Goal: Entertainment & Leisure: Consume media (video, audio)

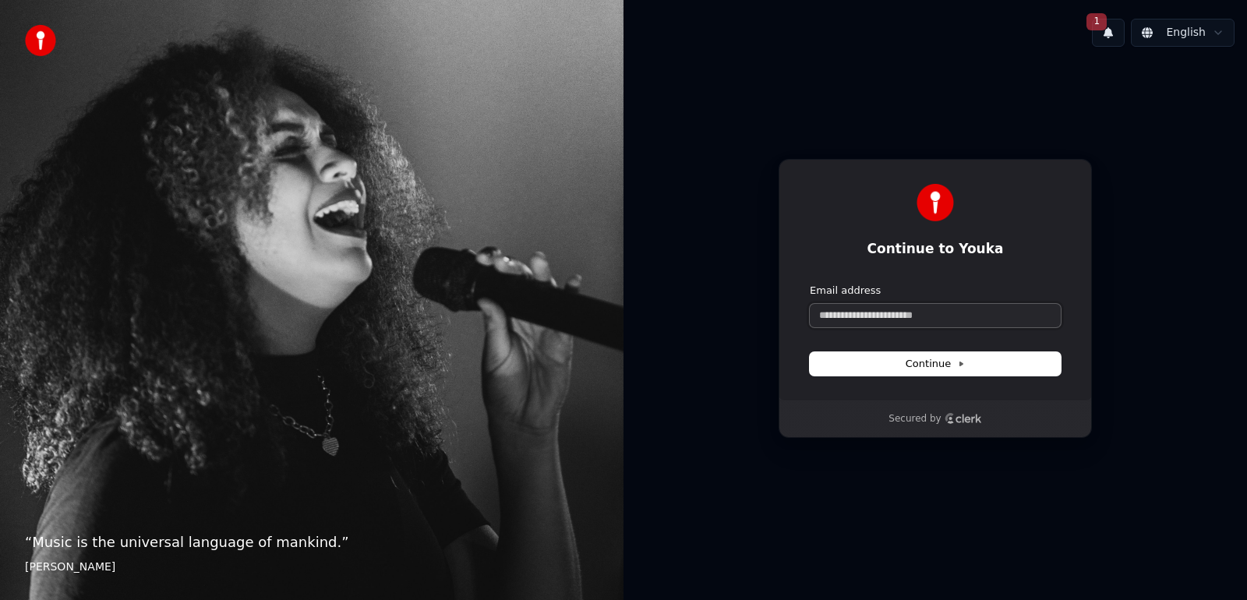
click at [991, 321] on input "Email address" at bounding box center [935, 315] width 251 height 23
click at [810, 284] on button "submit" at bounding box center [810, 284] width 0 height 0
type input "**********"
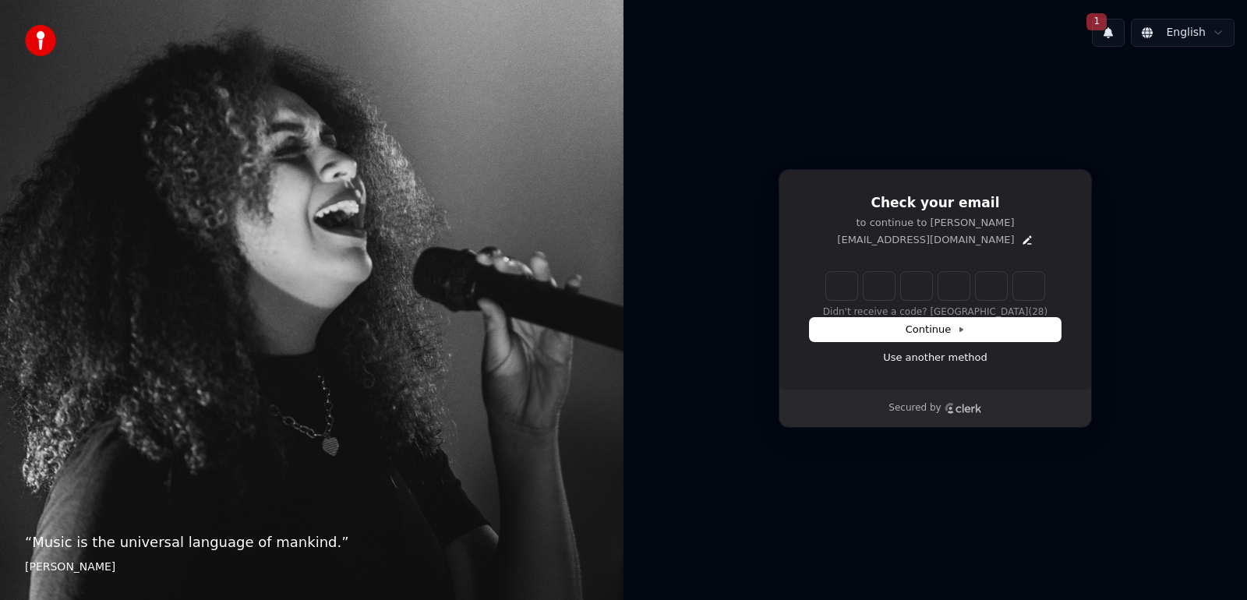
click at [850, 288] on input "Enter verification code" at bounding box center [935, 286] width 218 height 28
type input "******"
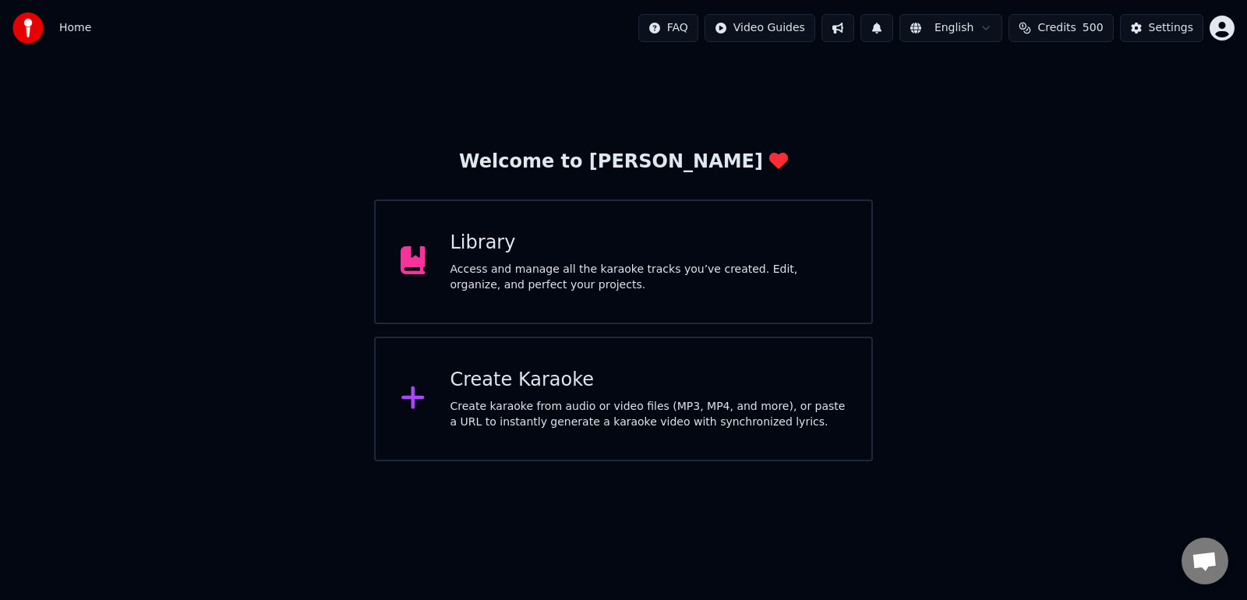
click at [537, 271] on div "Access and manage all the karaoke tracks you’ve created. Edit, organize, and pe…" at bounding box center [648, 277] width 397 height 31
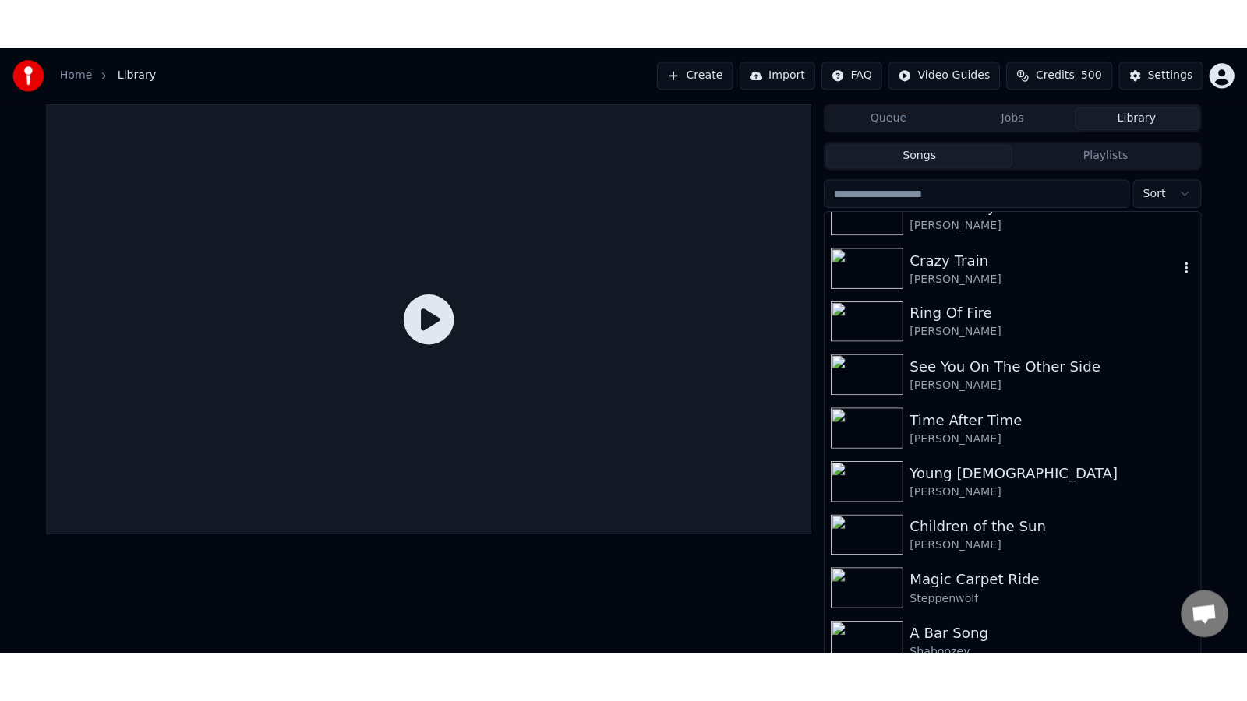
scroll to position [175, 0]
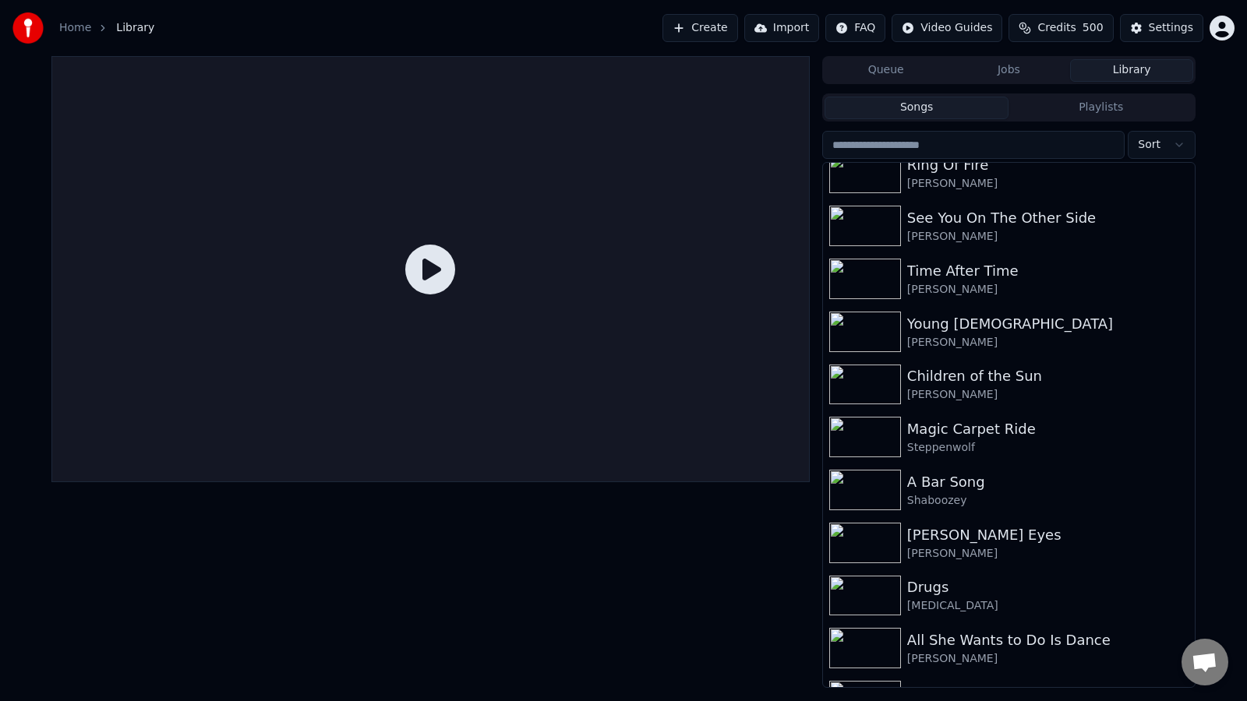
click at [443, 273] on icon at bounding box center [430, 270] width 50 height 50
click at [970, 369] on div "Children of the Sun" at bounding box center [1040, 377] width 266 height 22
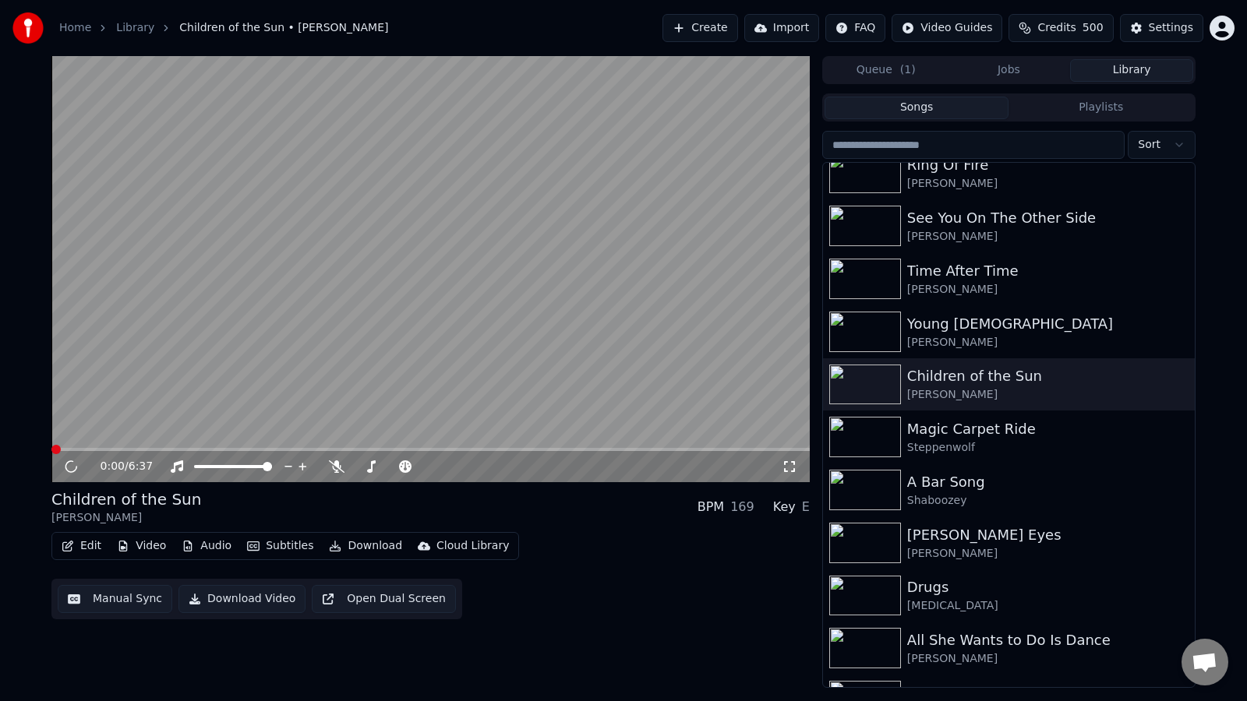
click at [795, 471] on icon at bounding box center [790, 467] width 16 height 12
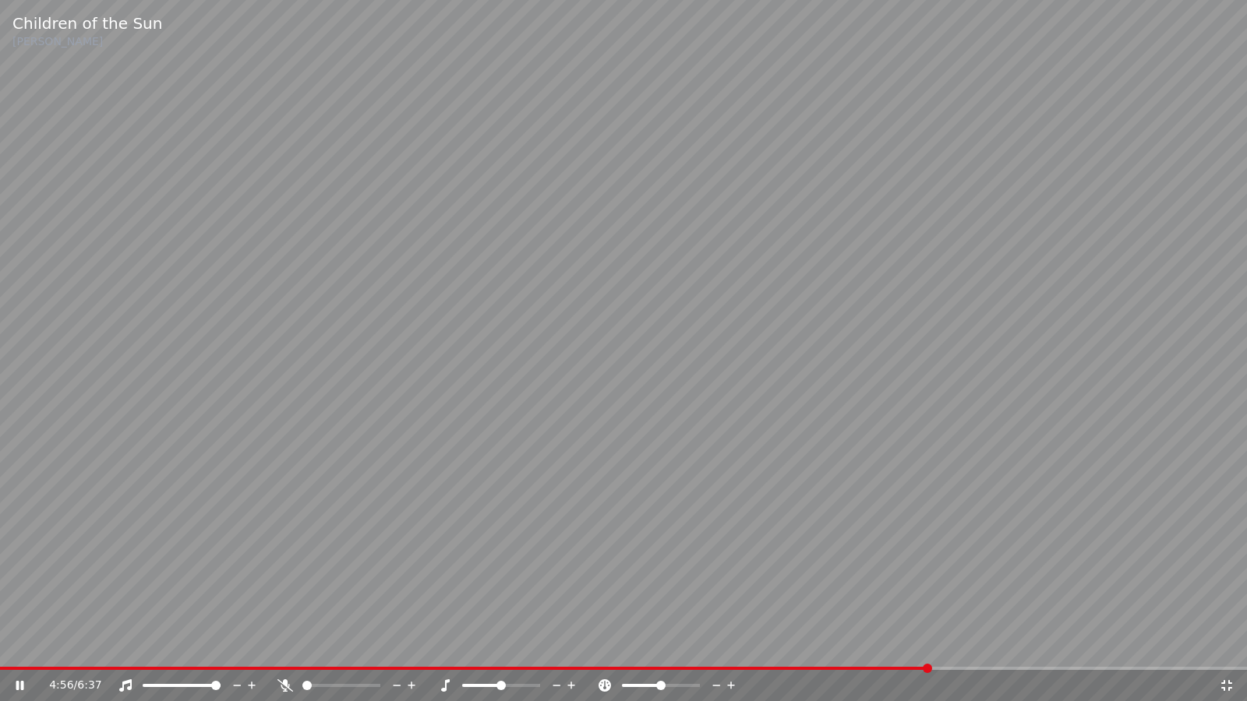
click at [16, 599] on icon at bounding box center [20, 685] width 8 height 9
click at [1219, 599] on icon at bounding box center [1227, 686] width 16 height 12
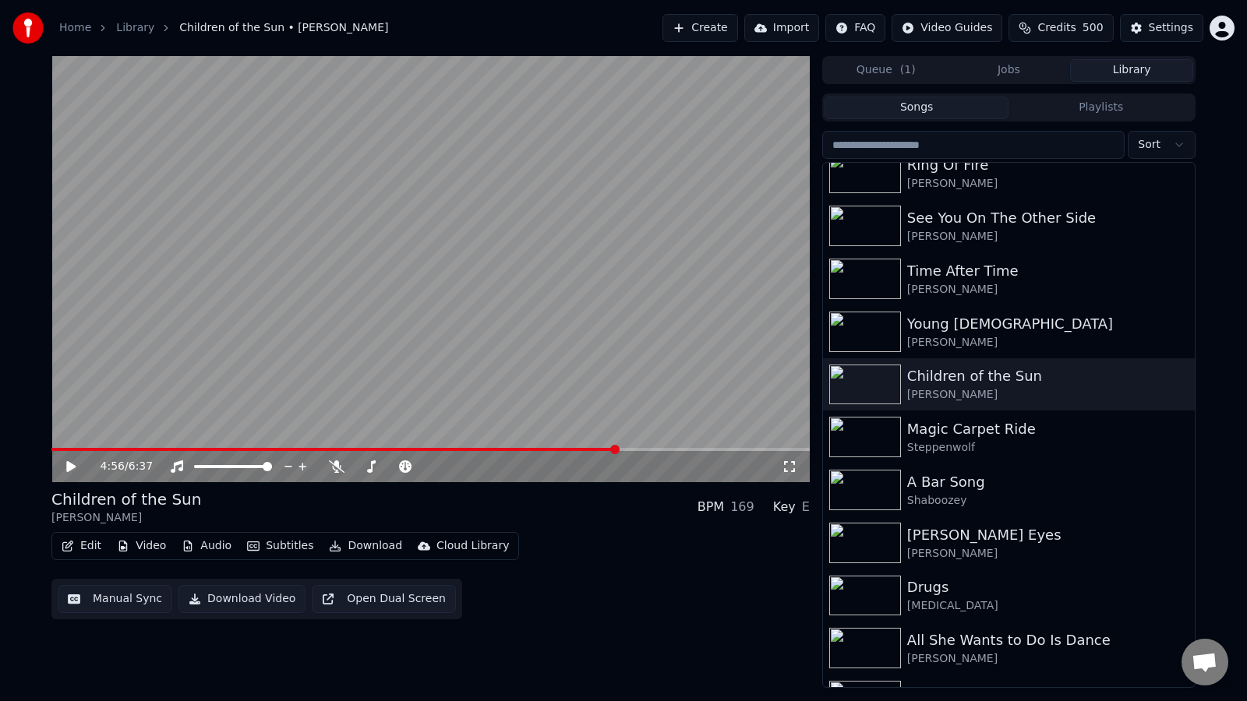
click at [1227, 599] on div "Home Library Children of the Sun • [PERSON_NAME] Create Import FAQ Video Guides…" at bounding box center [623, 350] width 1247 height 701
click at [1206, 599] on div "Home Library Children of the Sun • [PERSON_NAME] Create Import FAQ Video Guides…" at bounding box center [623, 350] width 1247 height 701
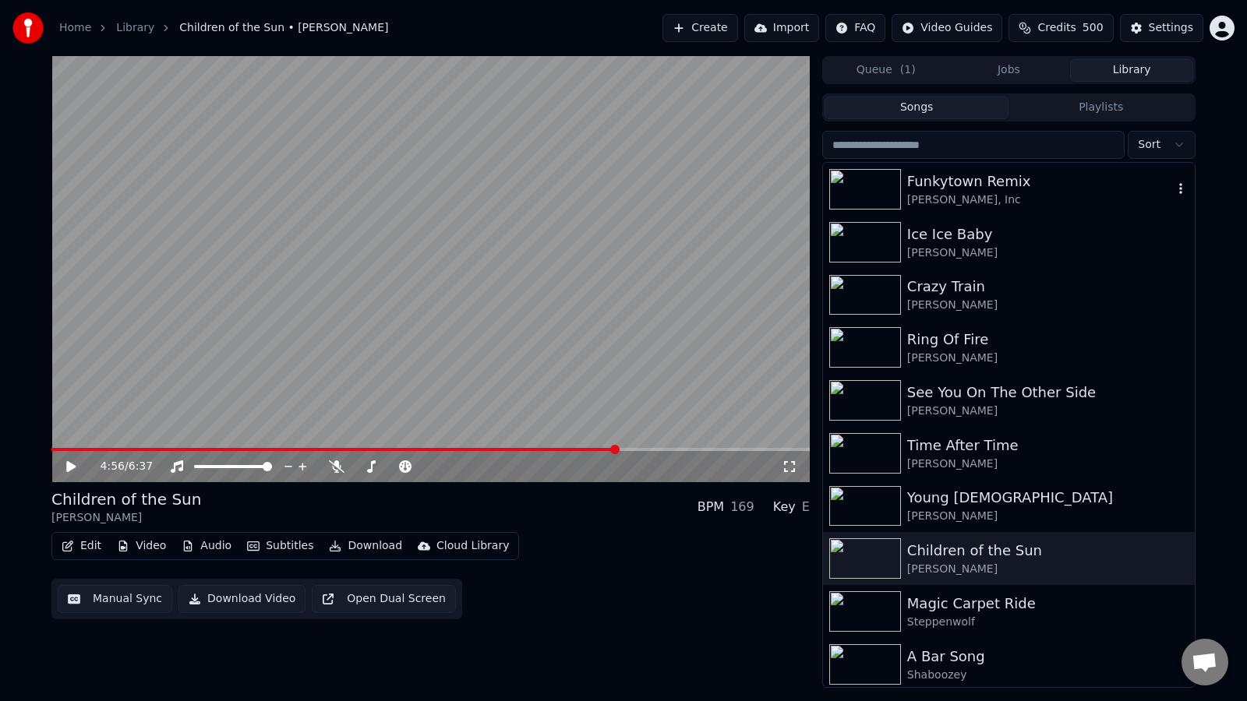
click at [984, 177] on div "Funkytown Remix" at bounding box center [1040, 182] width 266 height 22
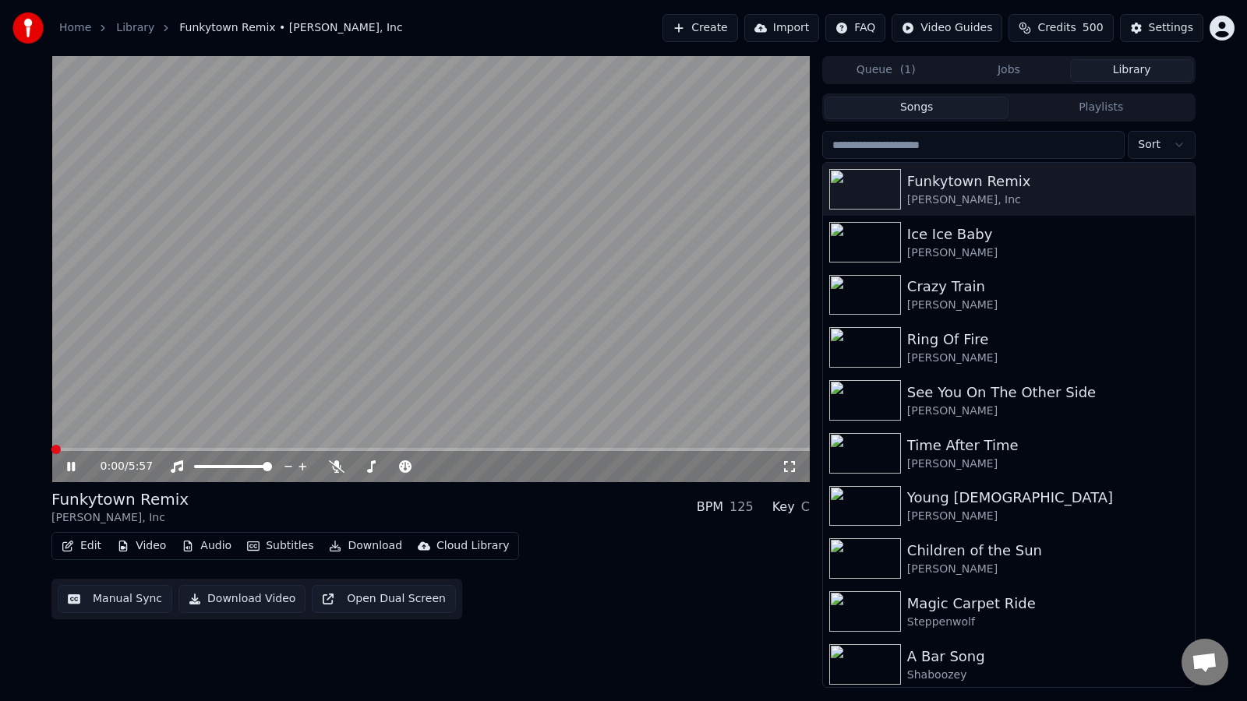
click at [791, 470] on icon at bounding box center [790, 467] width 16 height 12
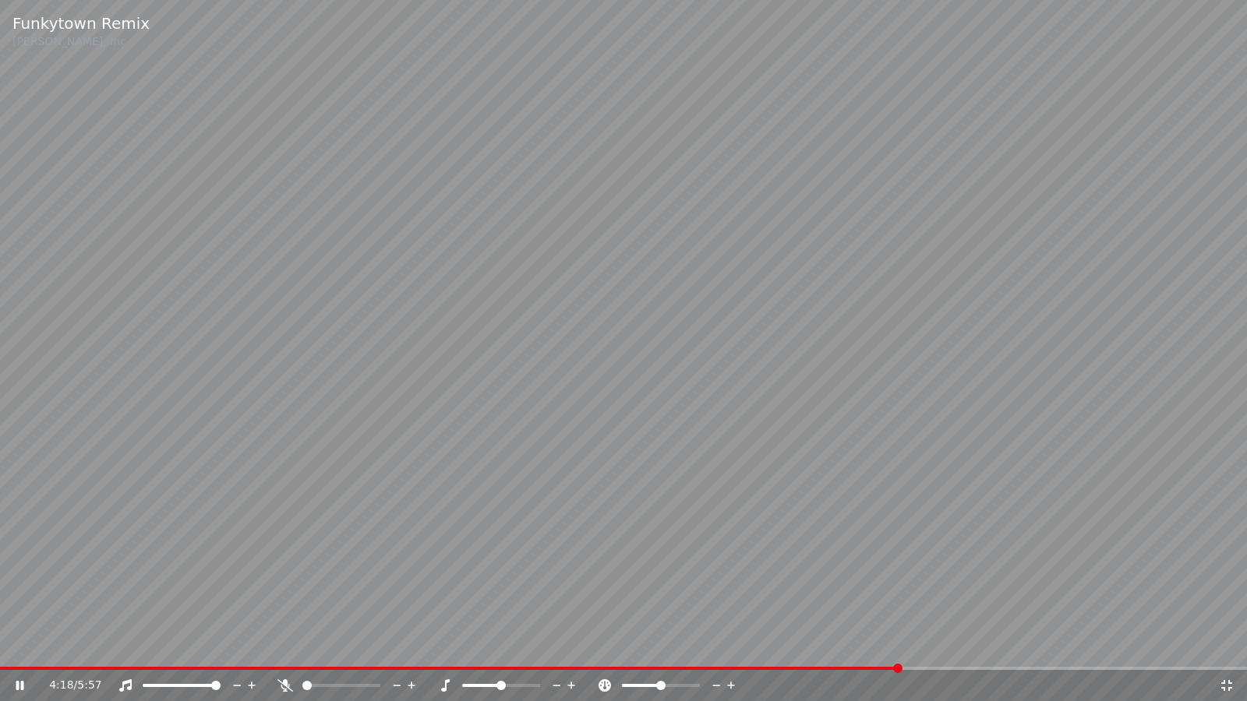
click at [15, 599] on icon at bounding box center [30, 686] width 37 height 12
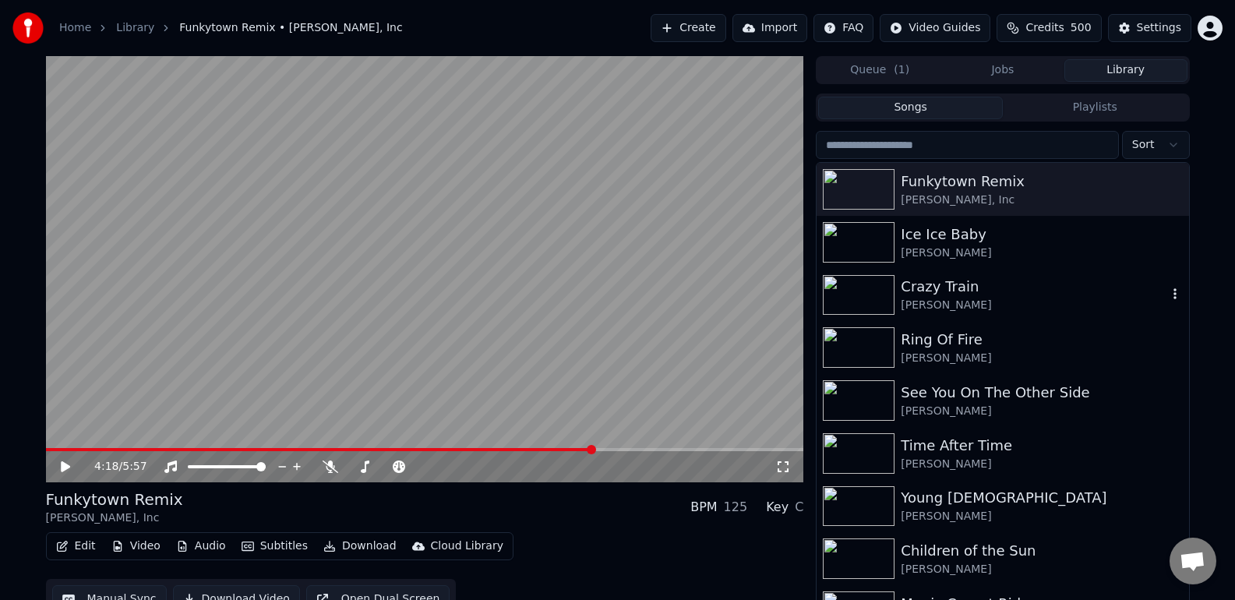
click at [929, 291] on div "Crazy Train" at bounding box center [1034, 287] width 266 height 22
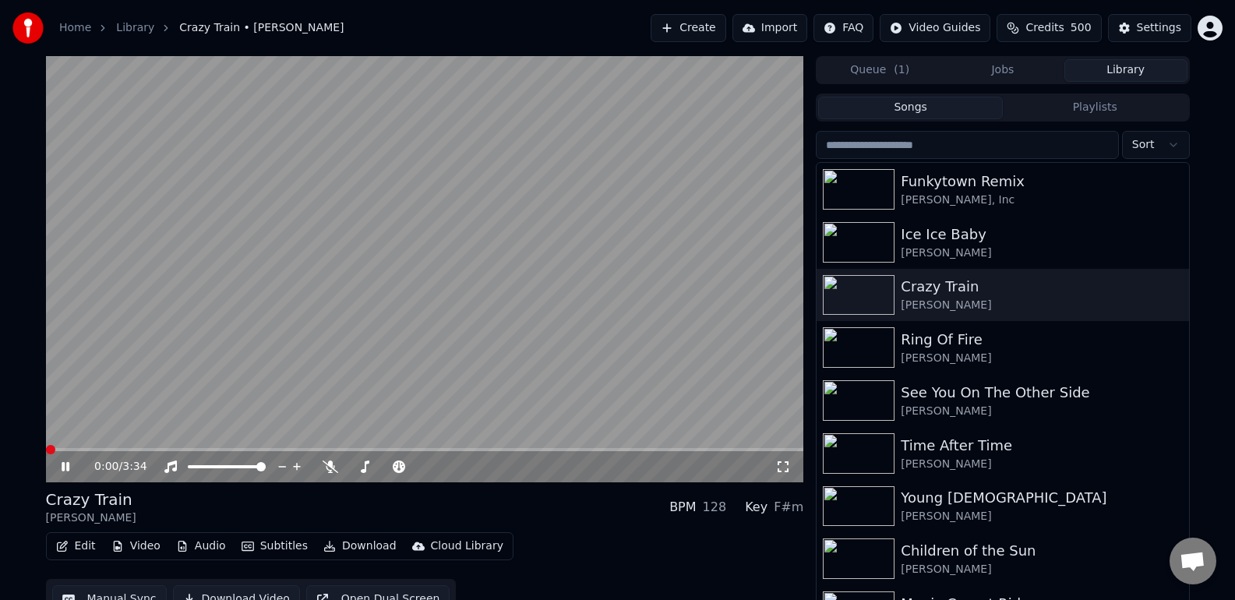
click at [779, 471] on icon at bounding box center [783, 466] width 11 height 11
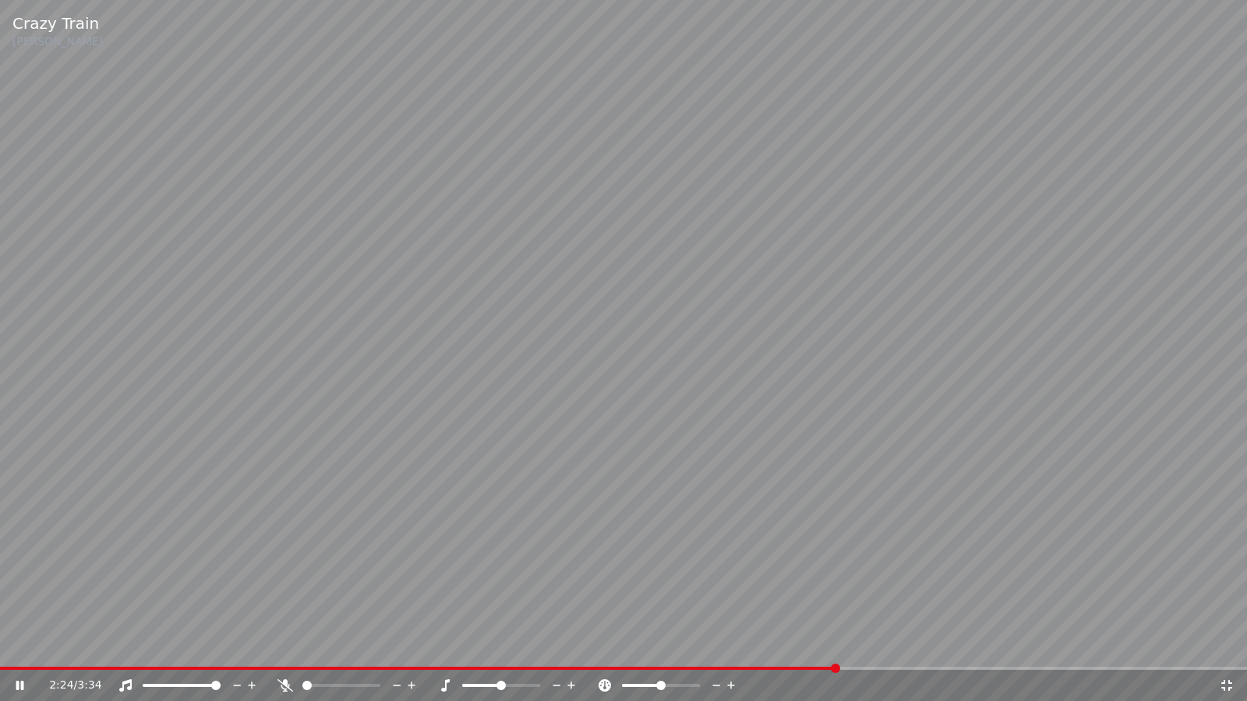
click at [1227, 599] on icon at bounding box center [1227, 686] width 16 height 12
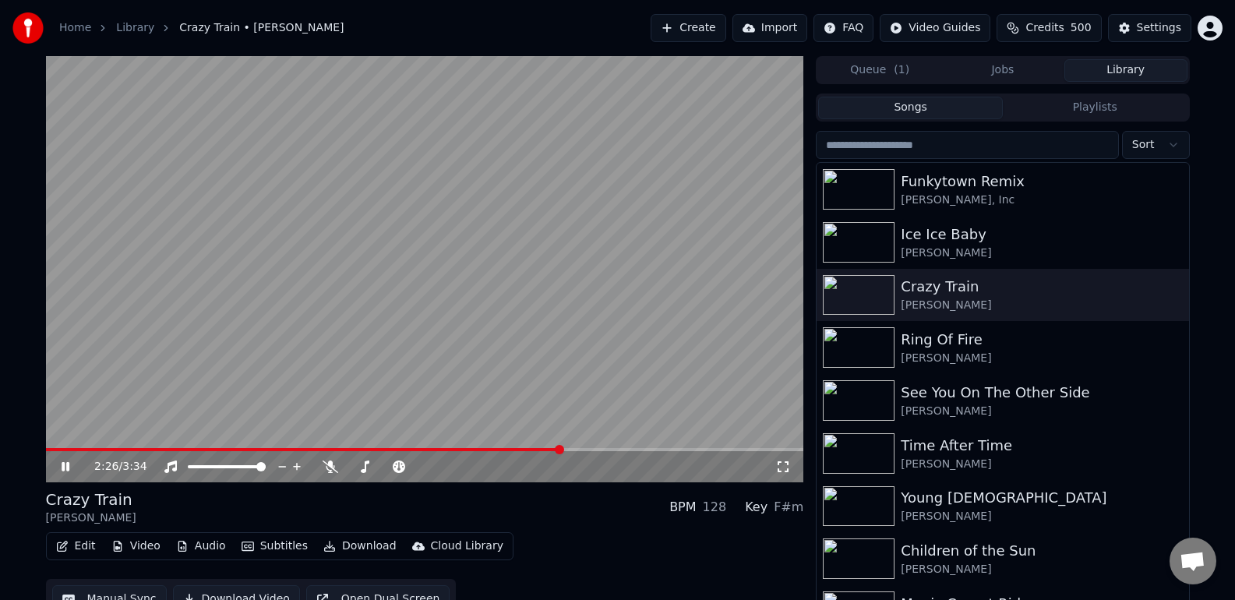
click at [61, 464] on icon at bounding box center [76, 467] width 37 height 12
